Goal: Check status

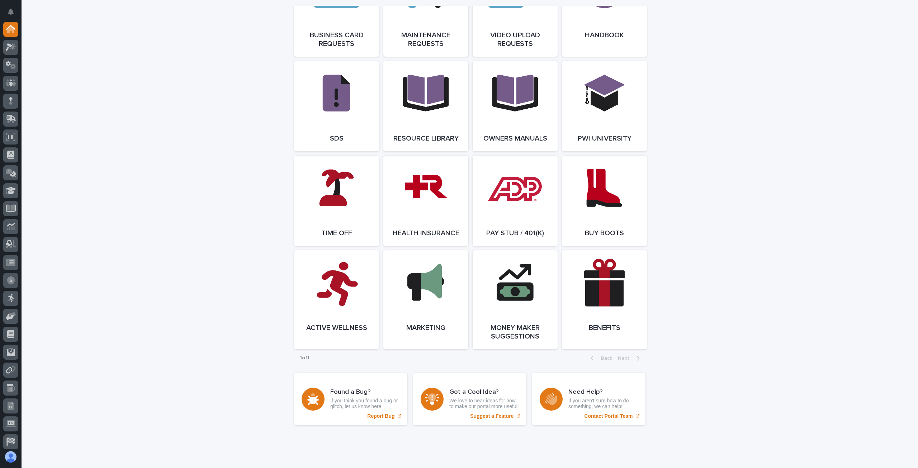
scroll to position [1189, 0]
